Goal: Information Seeking & Learning: Learn about a topic

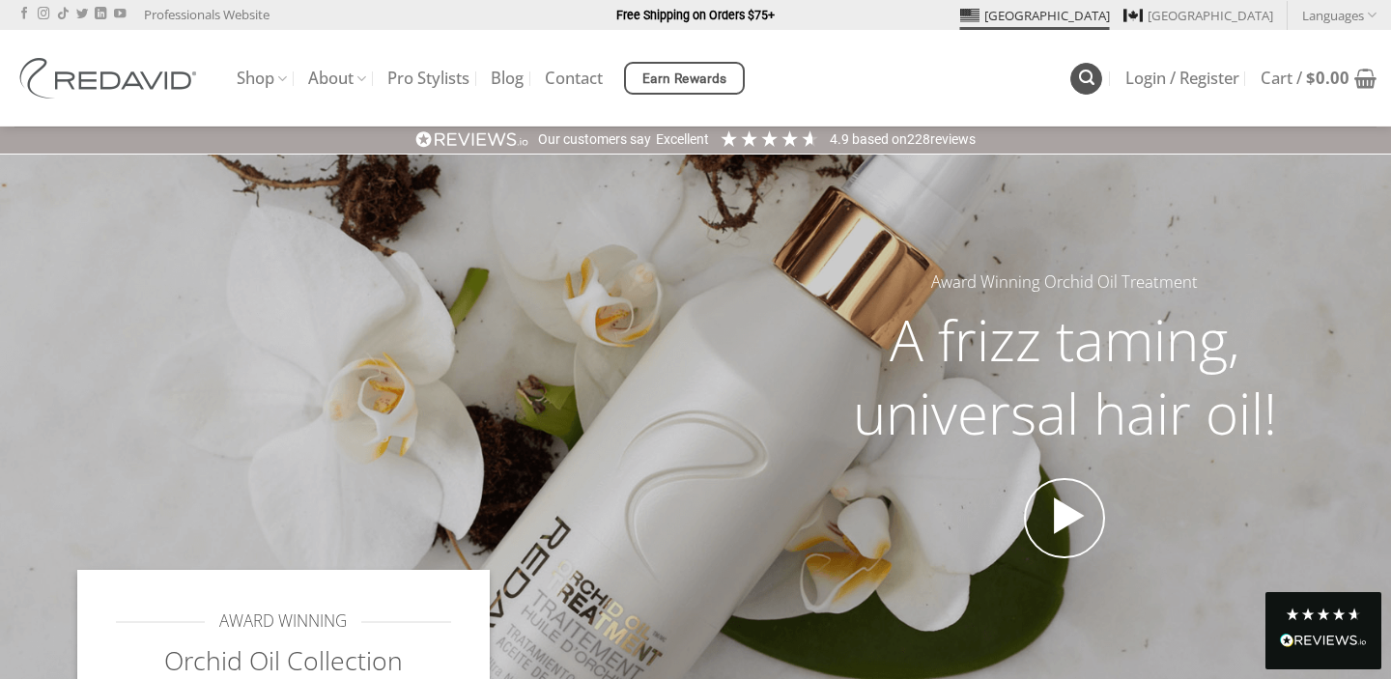
click at [1083, 76] on icon "Search" at bounding box center [1086, 78] width 15 height 18
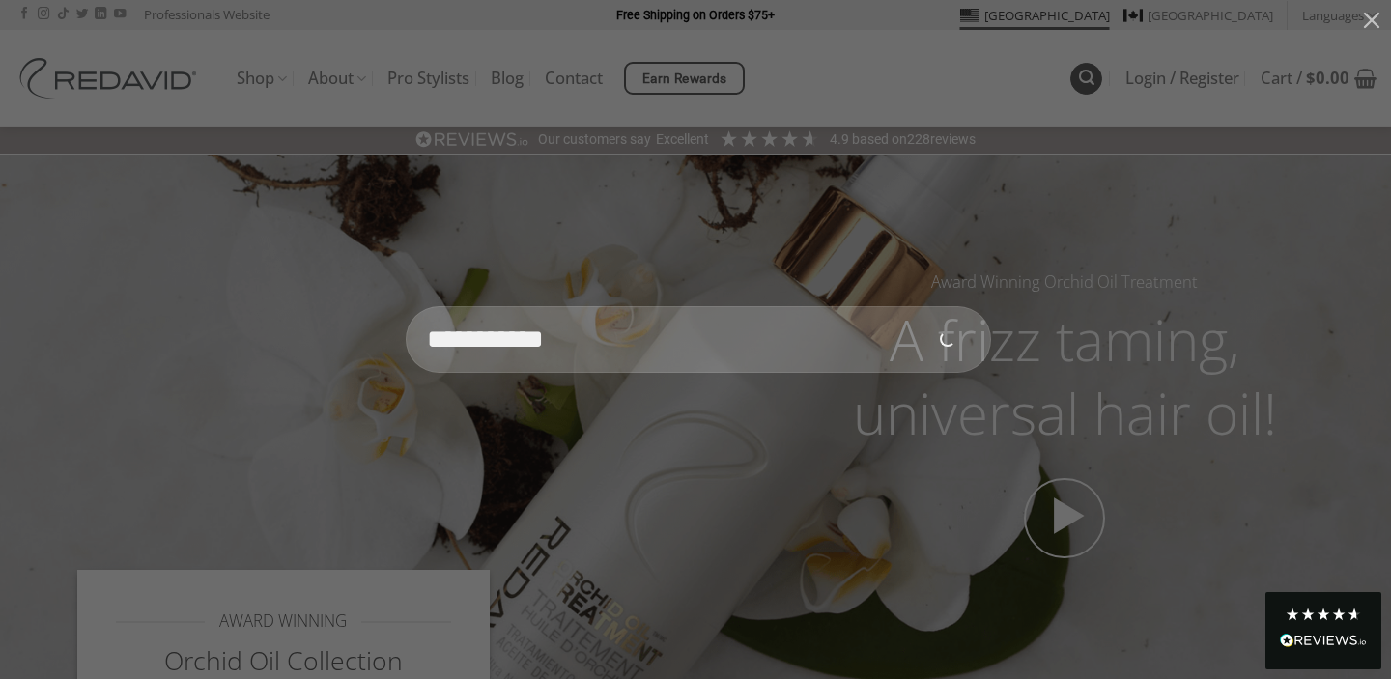
type input "**********"
click at [914, 306] on button "Submit" at bounding box center [948, 340] width 68 height 68
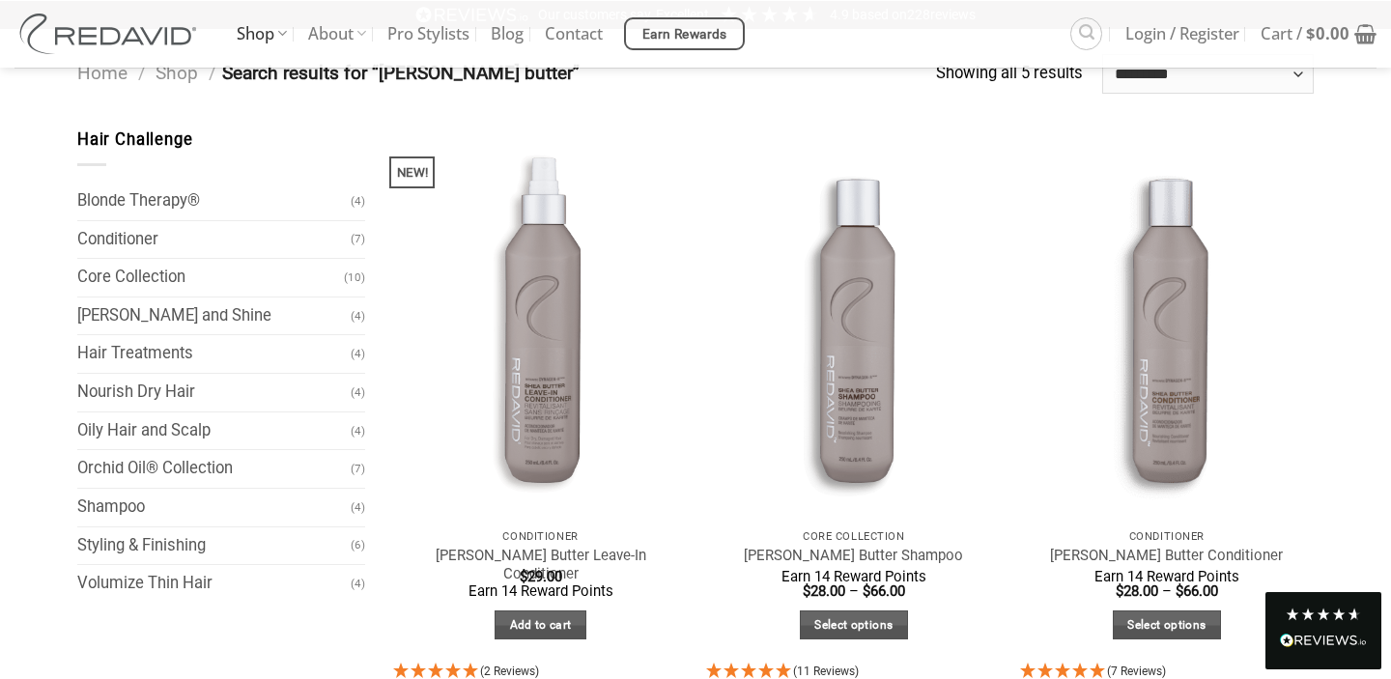
scroll to position [129, 0]
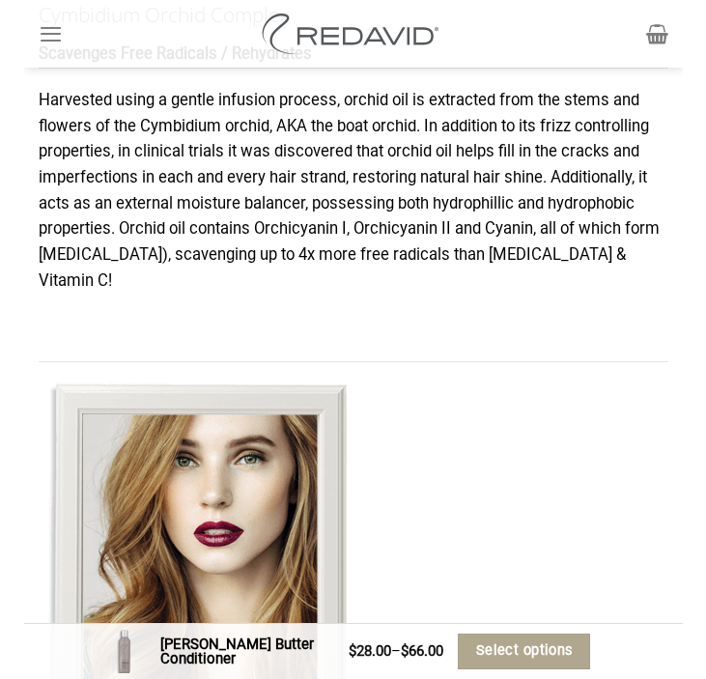
scroll to position [2774, 0]
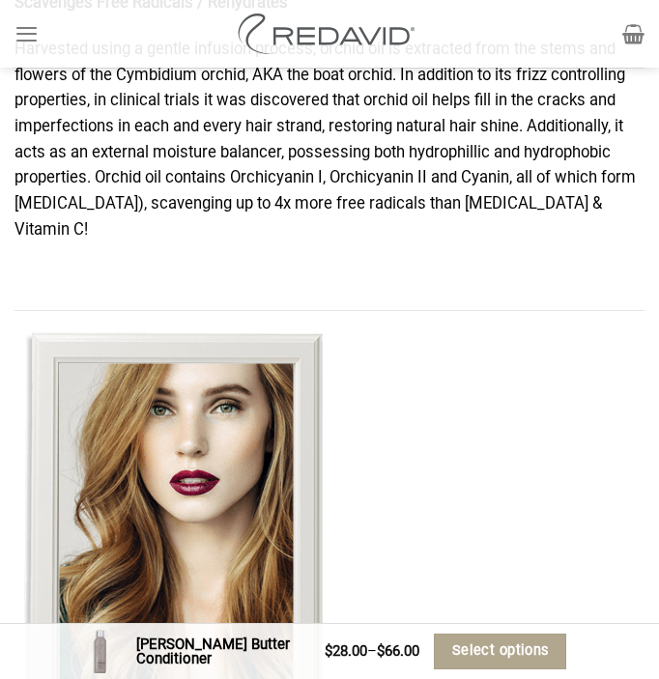
click at [647, 188] on div "KEY INGREDIENTS Shea Butter Rehydrates / Moisture Barrier Shea butter is an ivo…" at bounding box center [329, 483] width 659 height 2028
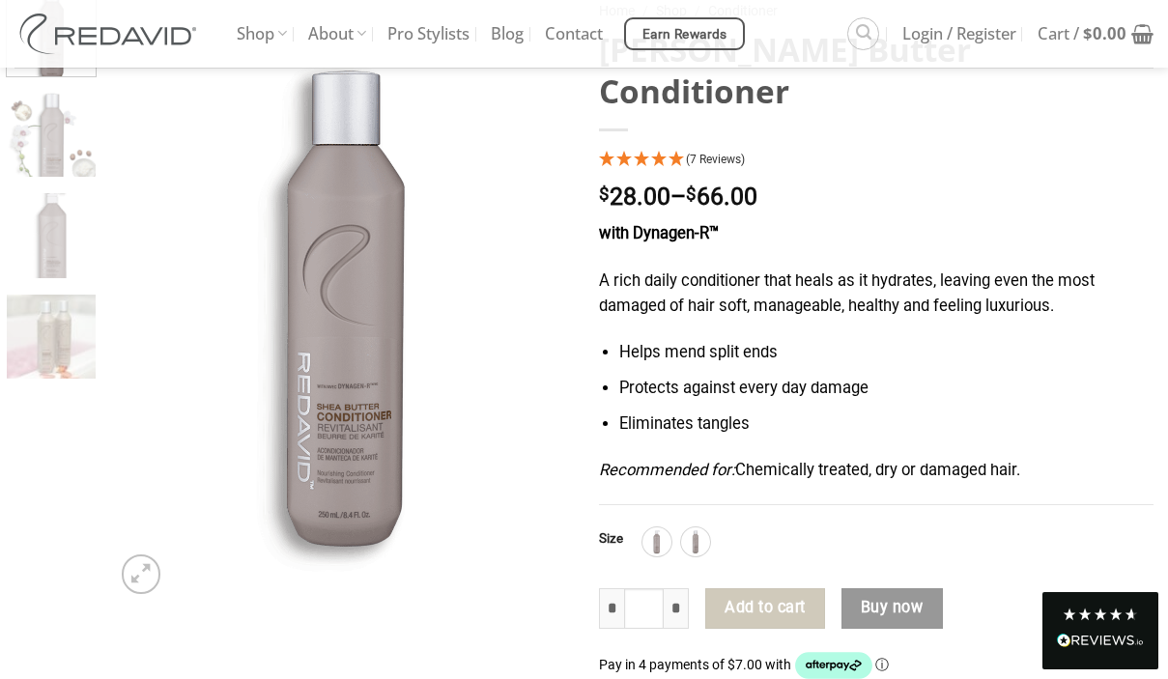
scroll to position [77, 0]
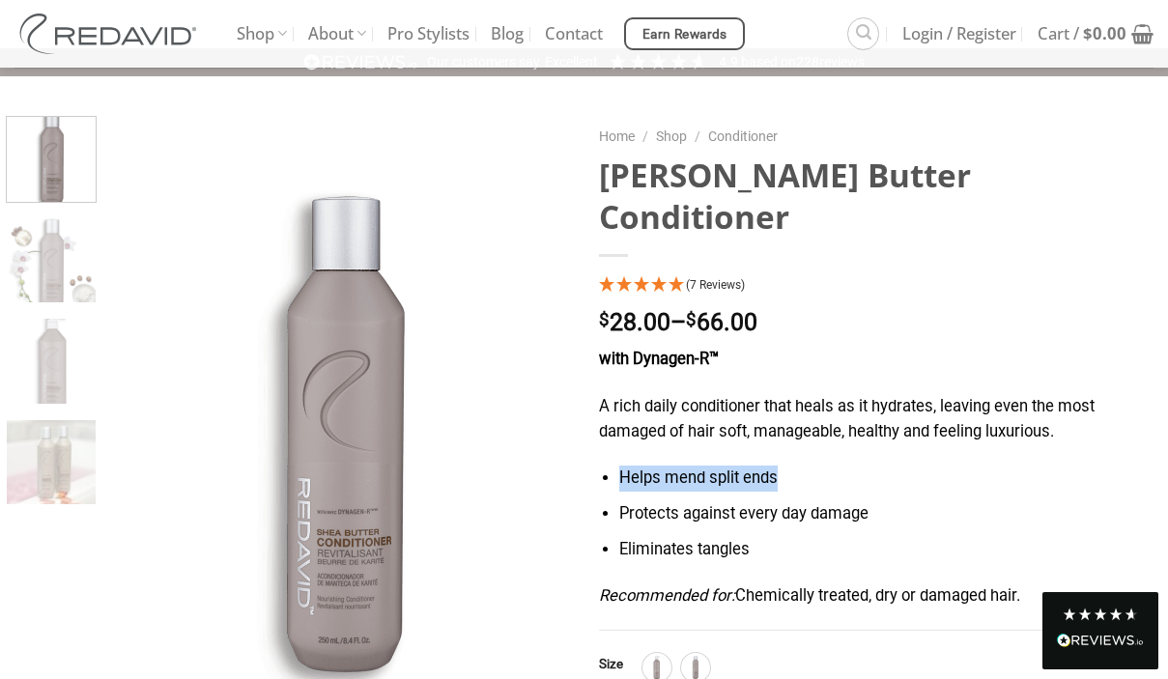
drag, startPoint x: 623, startPoint y: 438, endPoint x: 822, endPoint y: 434, distance: 199.0
click at [822, 466] on li "Helps mend split ends" at bounding box center [886, 479] width 534 height 26
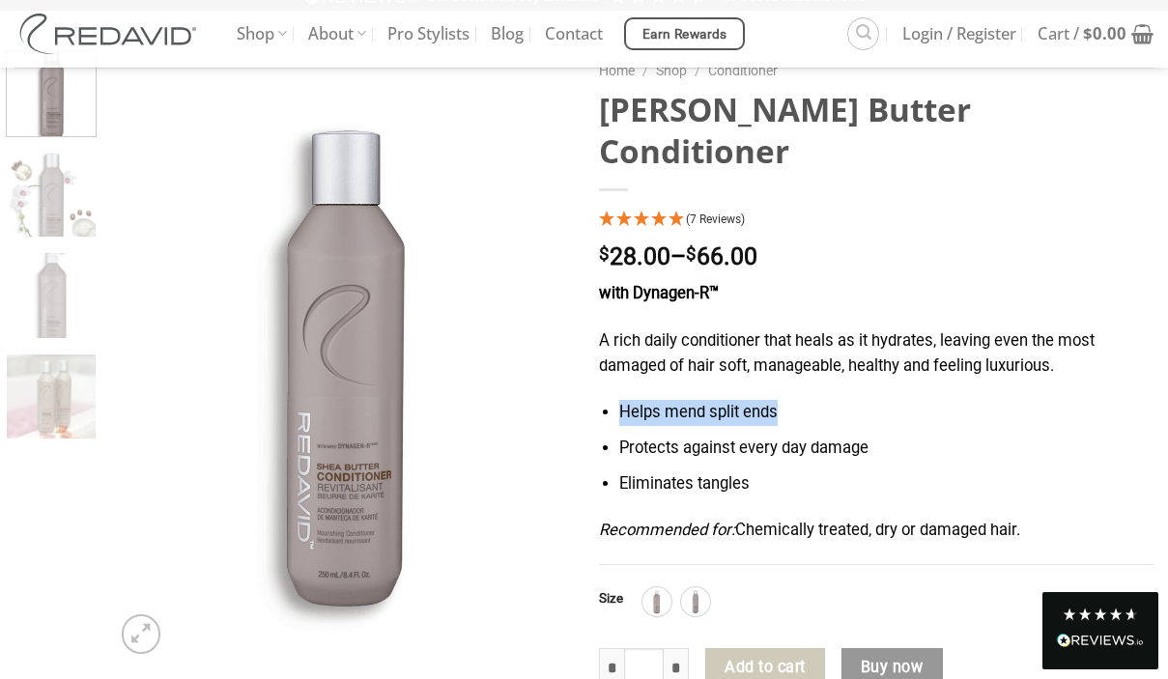
scroll to position [149, 0]
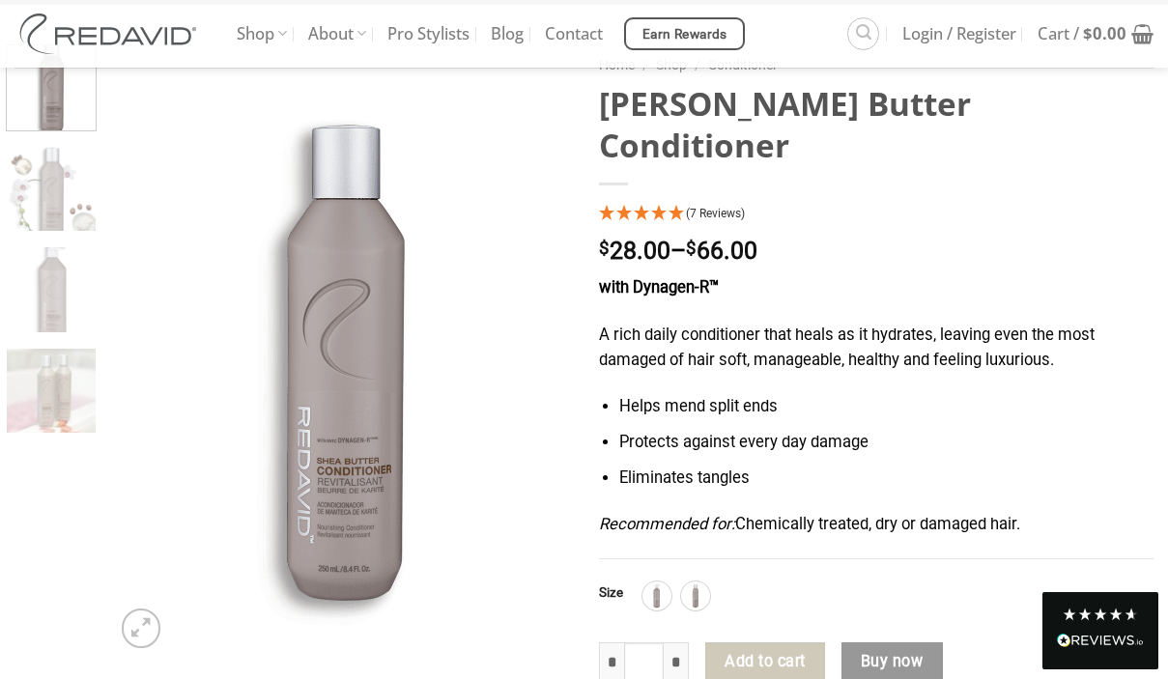
click at [944, 335] on div "with Dynagen-R™ A rich daily conditioner that heals as it hydrates, leaving eve…" at bounding box center [876, 417] width 555 height 284
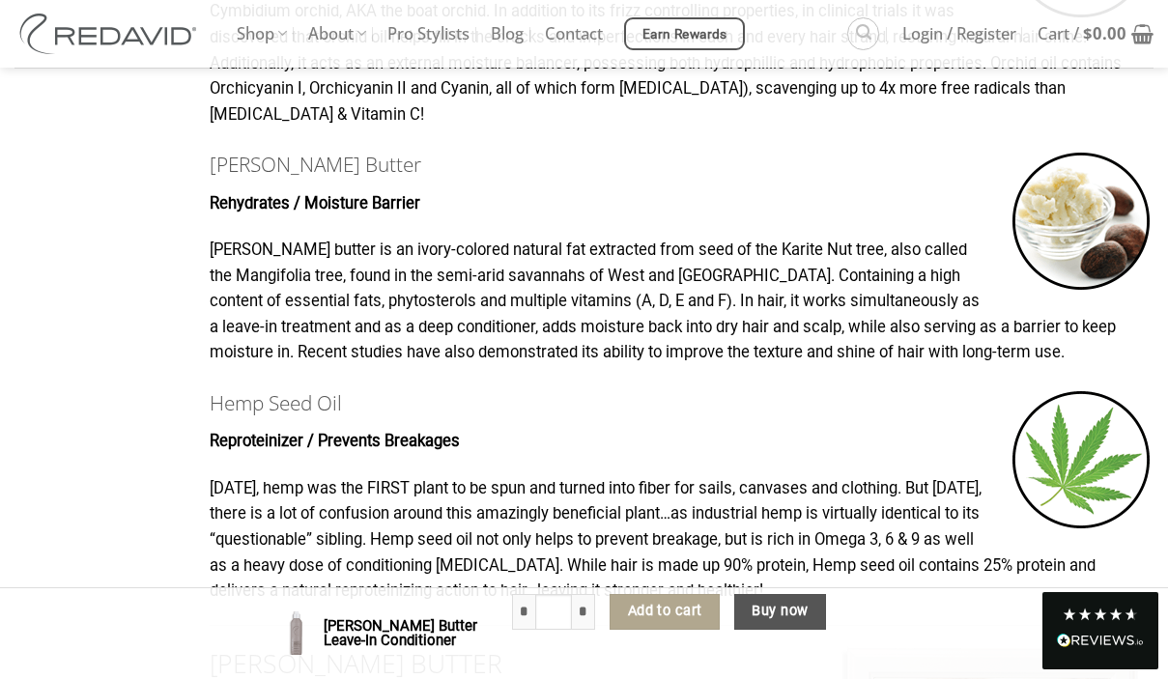
scroll to position [1225, 0]
